Goal: Check status: Check status

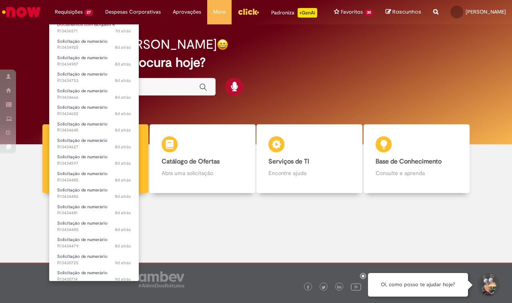
scroll to position [204, 0]
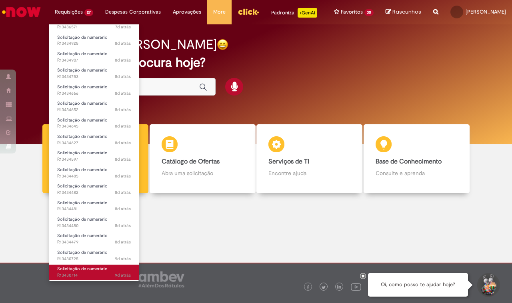
click at [86, 270] on span "Solicitação de numerário" at bounding box center [82, 269] width 50 height 6
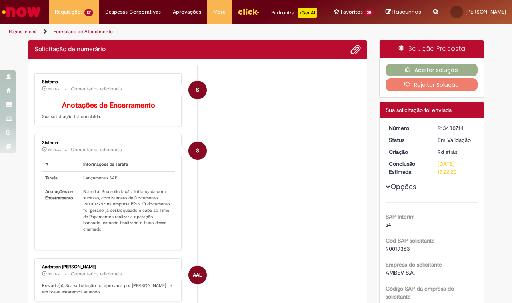
click at [88, 217] on div "Sistema 2h atrás 2 horas atrás Comentários adicionais # Informações da Tarefa T…" at bounding box center [108, 191] width 142 height 111
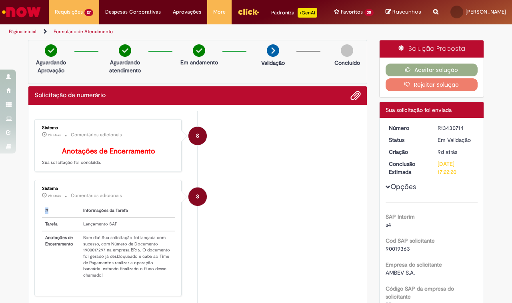
click at [88, 217] on div "Sistema 2h atrás 2 horas atrás Comentários adicionais # Informações da Tarefa T…" at bounding box center [108, 237] width 142 height 111
click at [92, 262] on td "Bom dia! Sua solicitação foi lançada com sucesso, com Número de Documento 19000…" at bounding box center [127, 256] width 95 height 51
copy td "1900017297"
click at [435, 73] on button "Aceitar solução" at bounding box center [431, 70] width 92 height 13
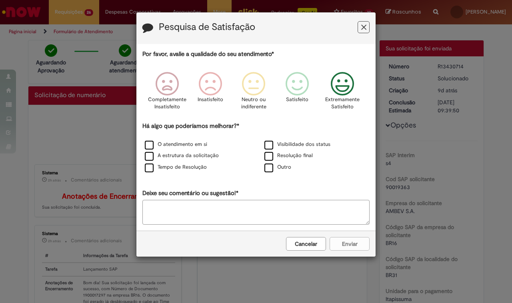
click at [341, 88] on icon "Feedback" at bounding box center [342, 84] width 30 height 24
click at [151, 147] on label "O atendimento em si" at bounding box center [176, 145] width 62 height 8
click at [151, 159] on label "A estrutura da solicitação" at bounding box center [182, 156] width 74 height 8
click at [150, 171] on label "Tempo de Resolução" at bounding box center [176, 168] width 62 height 8
click at [345, 241] on button "Enviar" at bounding box center [349, 244] width 40 height 14
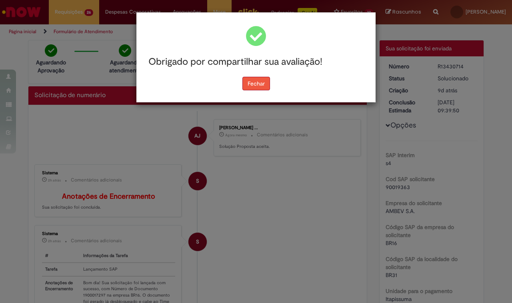
click at [262, 81] on button "Fechar" at bounding box center [256, 84] width 28 height 14
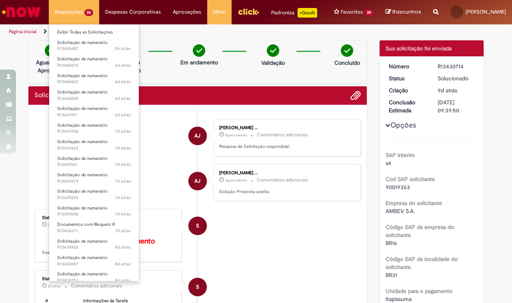
scroll to position [187, 0]
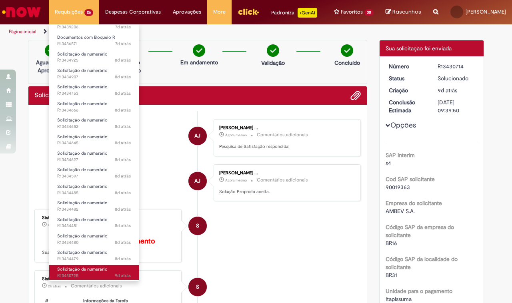
click at [90, 270] on span "Solicitação de numerário" at bounding box center [82, 269] width 50 height 6
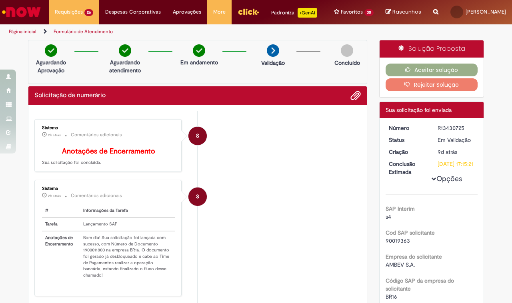
click at [87, 216] on div "Sistema 2h atrás 2 horas atrás Comentários adicionais # Informações da Tarefa T…" at bounding box center [108, 237] width 142 height 111
click at [89, 263] on td "Bom dia! Sua solicitação foi lançada com sucesso, com Número de Documento 19000…" at bounding box center [127, 256] width 95 height 51
drag, startPoint x: 89, startPoint y: 263, endPoint x: 123, endPoint y: 231, distance: 46.9
click at [89, 264] on td "Bom dia! Sua solicitação foi lançada com sucesso, com Número de Documento 19000…" at bounding box center [127, 256] width 95 height 51
copy td "1900011800"
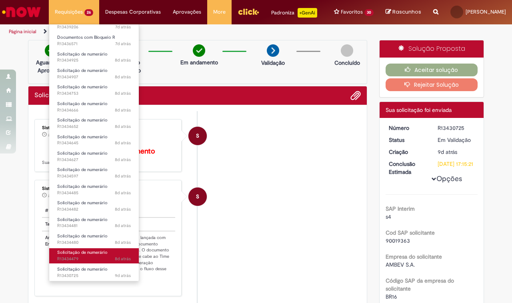
click at [88, 256] on span "8d atrás 8 dias atrás R13434479" at bounding box center [94, 259] width 74 height 6
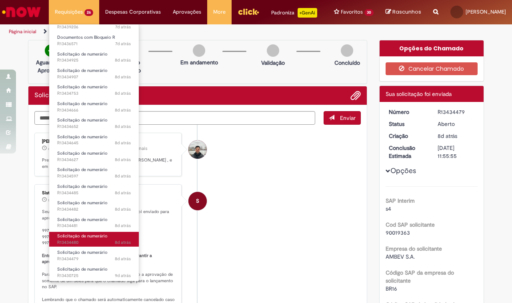
click at [87, 238] on span "Solicitação de numerário" at bounding box center [82, 236] width 50 height 6
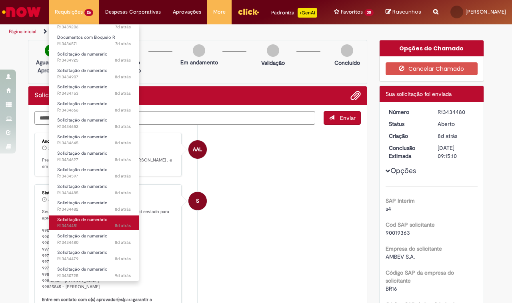
click at [93, 219] on span "Solicitação de numerário" at bounding box center [82, 220] width 50 height 6
